Goal: Information Seeking & Learning: Learn about a topic

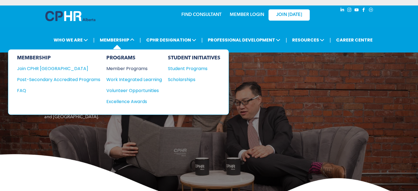
click at [122, 68] on div "Member Programs" at bounding box center [131, 68] width 50 height 7
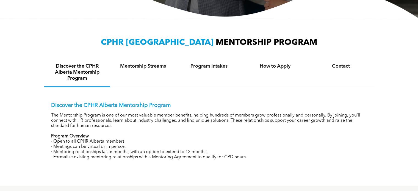
scroll to position [163, 0]
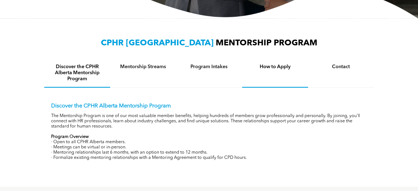
click at [291, 65] on h4 "How to Apply" at bounding box center [275, 67] width 56 height 6
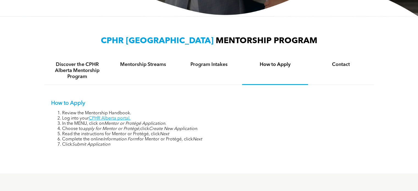
scroll to position [166, 0]
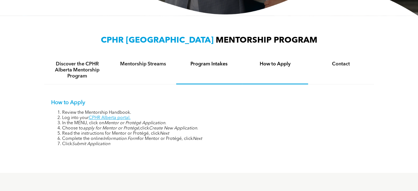
click at [196, 65] on h4 "Program Intakes" at bounding box center [209, 64] width 56 height 6
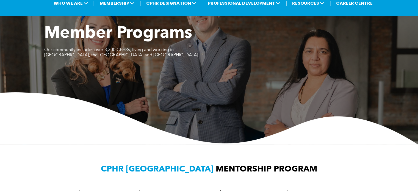
scroll to position [0, 0]
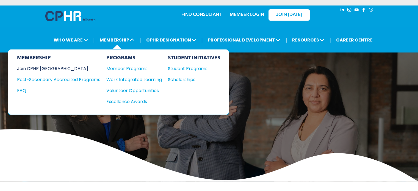
click at [48, 67] on div "Join CPHR [GEOGRAPHIC_DATA]" at bounding box center [54, 68] width 75 height 7
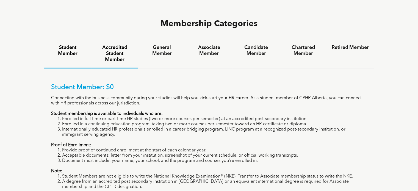
scroll to position [369, 0]
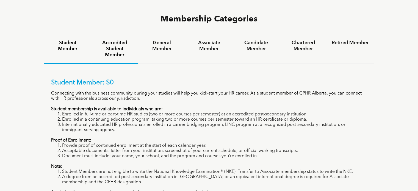
click at [109, 40] on h4 "Accredited Student Member" at bounding box center [114, 49] width 37 height 18
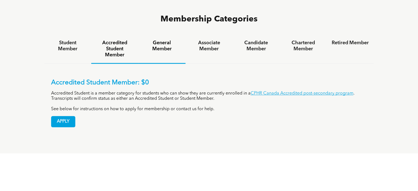
click at [160, 40] on h4 "General Member" at bounding box center [161, 46] width 37 height 12
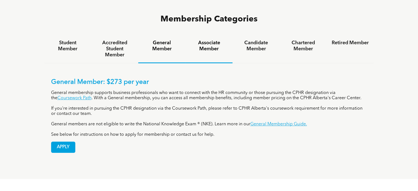
click at [209, 40] on h4 "Associate Member" at bounding box center [208, 46] width 37 height 12
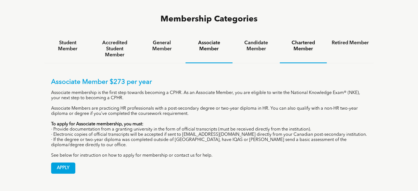
click at [303, 40] on h4 "Chartered Member" at bounding box center [303, 46] width 37 height 12
